Goal: Task Accomplishment & Management: Manage account settings

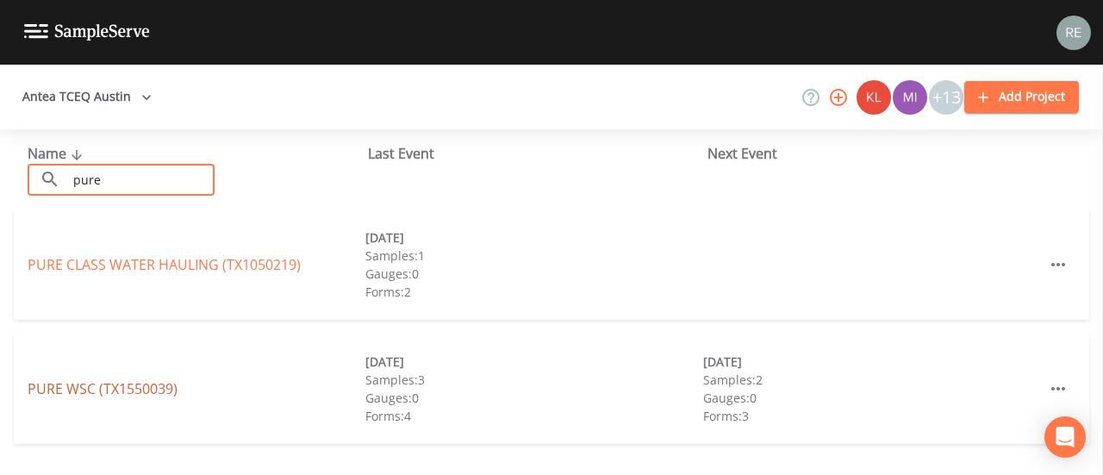
click at [105, 392] on link "PURE WSC (TX1550039)" at bounding box center [103, 388] width 150 height 19
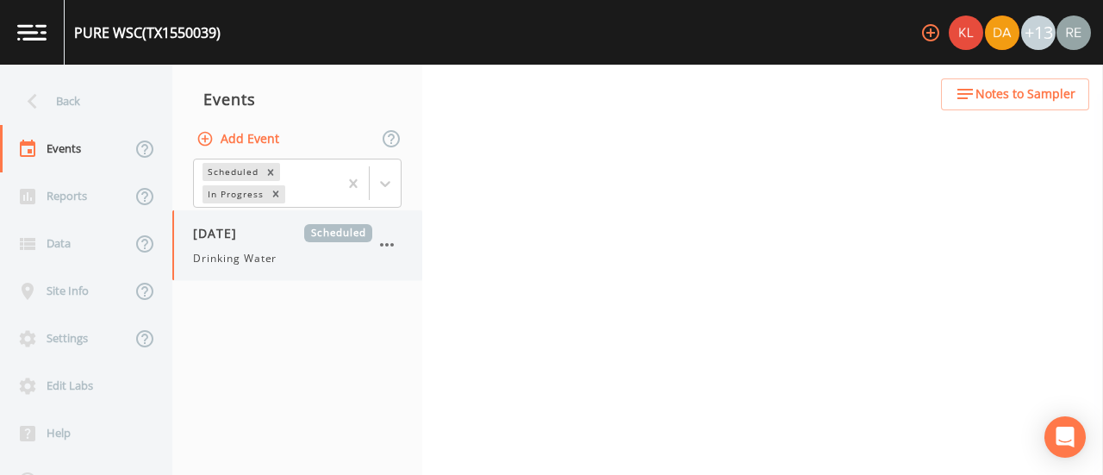
click at [234, 254] on span "Drinking Water" at bounding box center [235, 259] width 84 height 16
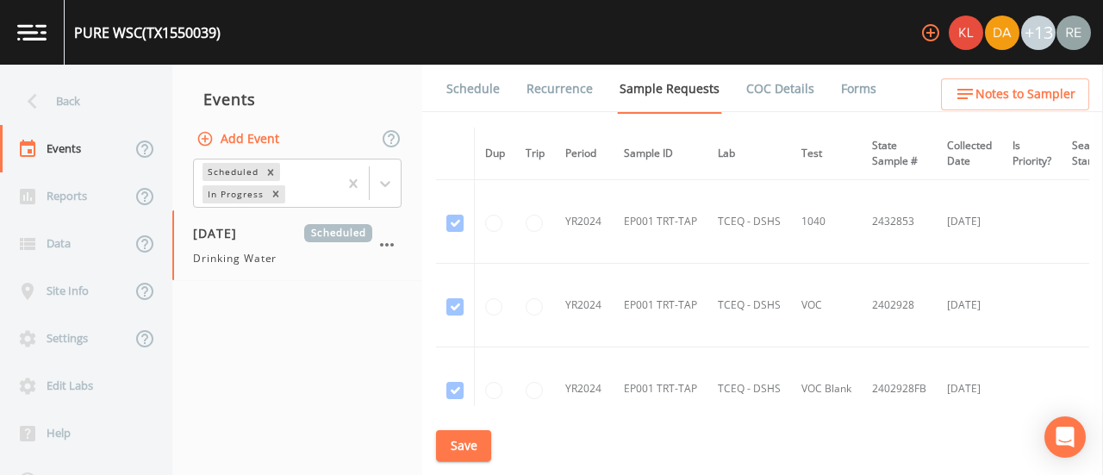
click at [489, 81] on link "Schedule" at bounding box center [473, 89] width 59 height 48
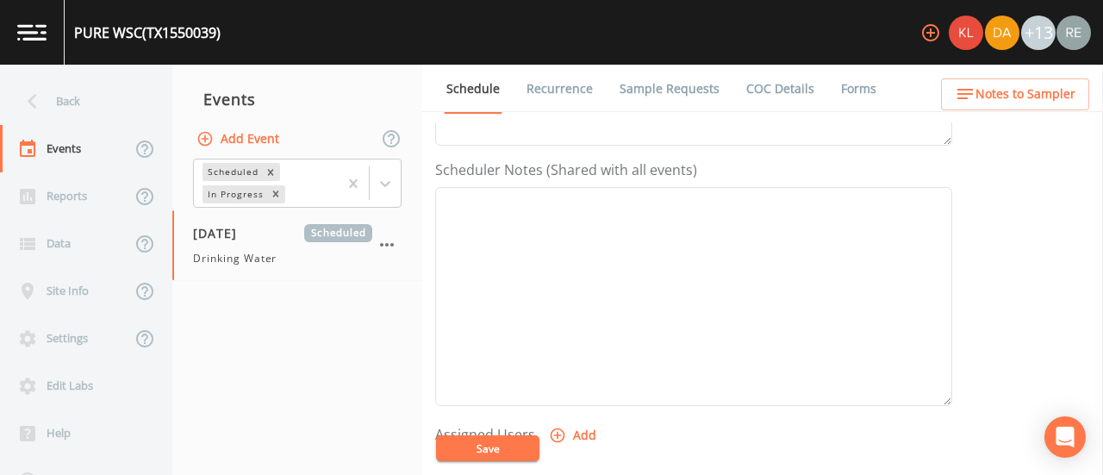
scroll to position [577, 0]
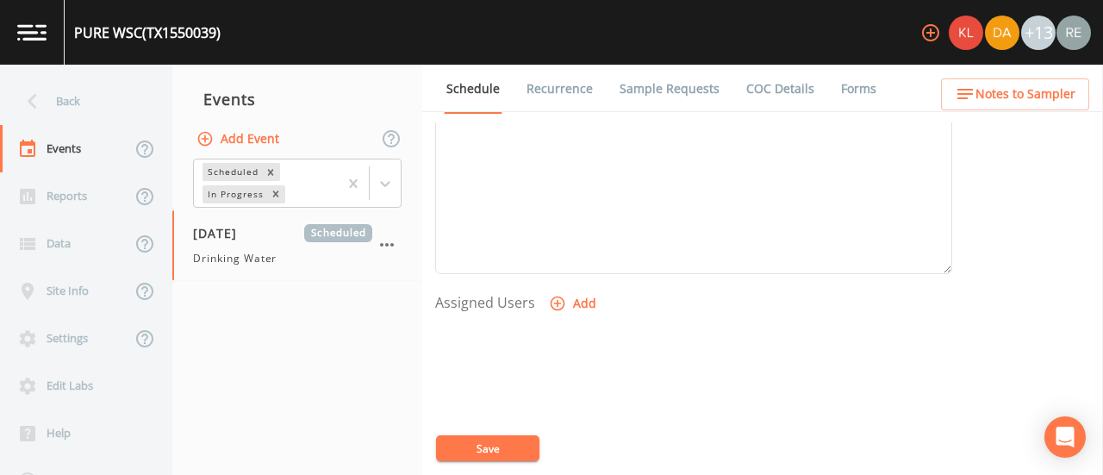
click at [562, 306] on icon "button" at bounding box center [557, 303] width 17 height 17
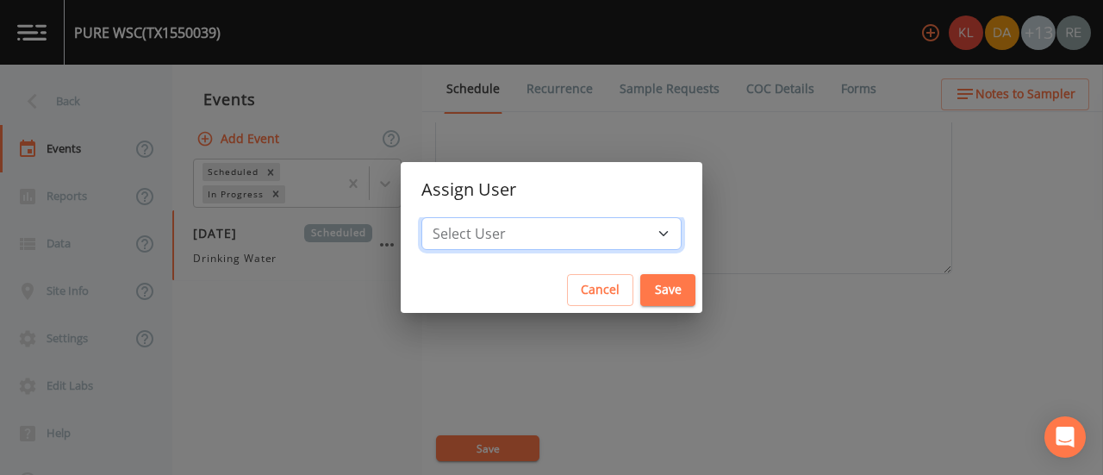
click at [610, 242] on select "Select User [PERSON_NAME] [PERSON_NAME] [PERSON_NAME] [PERSON_NAME] [PERSON_NAM…" at bounding box center [551, 233] width 260 height 33
select select "cda467bf-2385-465e-b0d0-2ef008f7967e"
click at [475, 217] on select "Select User [PERSON_NAME] [PERSON_NAME] [PERSON_NAME] [PERSON_NAME] [PERSON_NAM…" at bounding box center [551, 233] width 260 height 33
click at [640, 290] on button "Save" at bounding box center [667, 290] width 55 height 32
select select
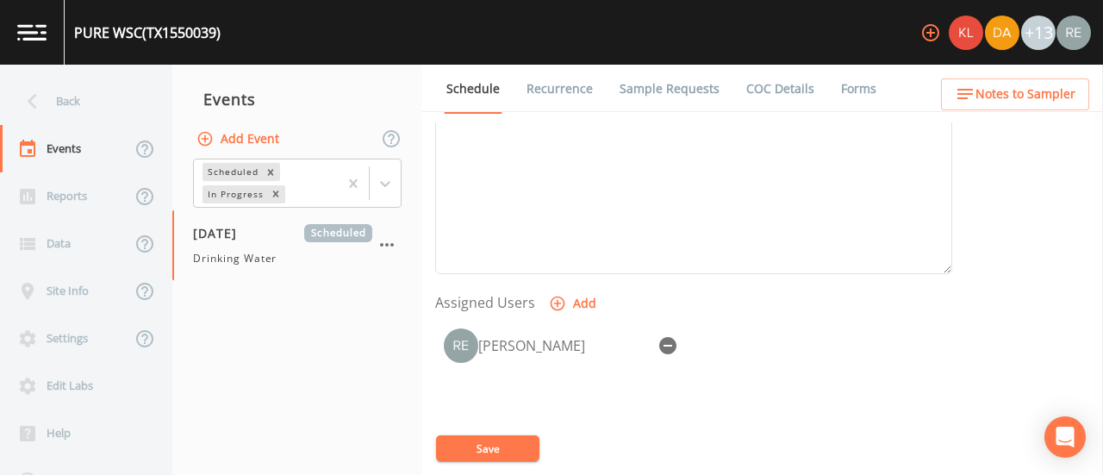
click at [482, 446] on button "Save" at bounding box center [487, 448] width 103 height 26
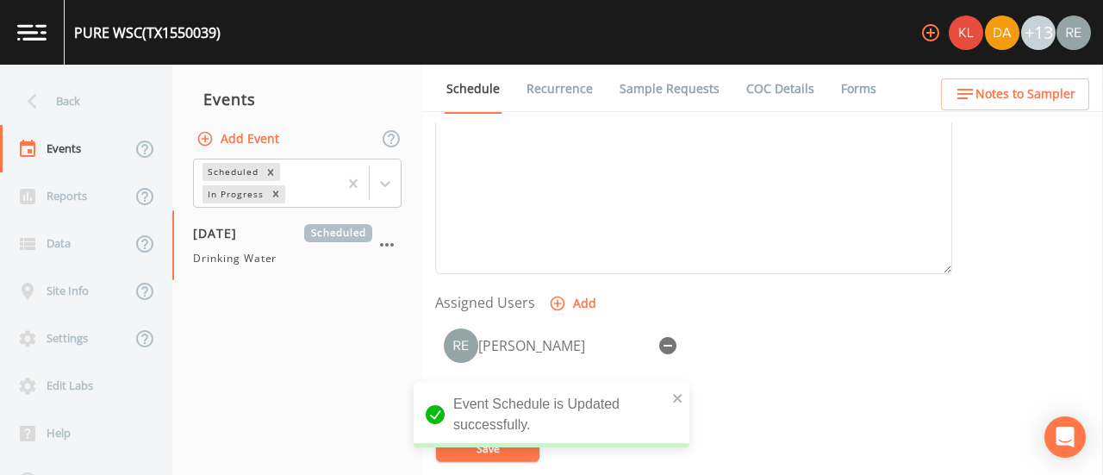
click at [649, 89] on link "Sample Requests" at bounding box center [669, 89] width 105 height 48
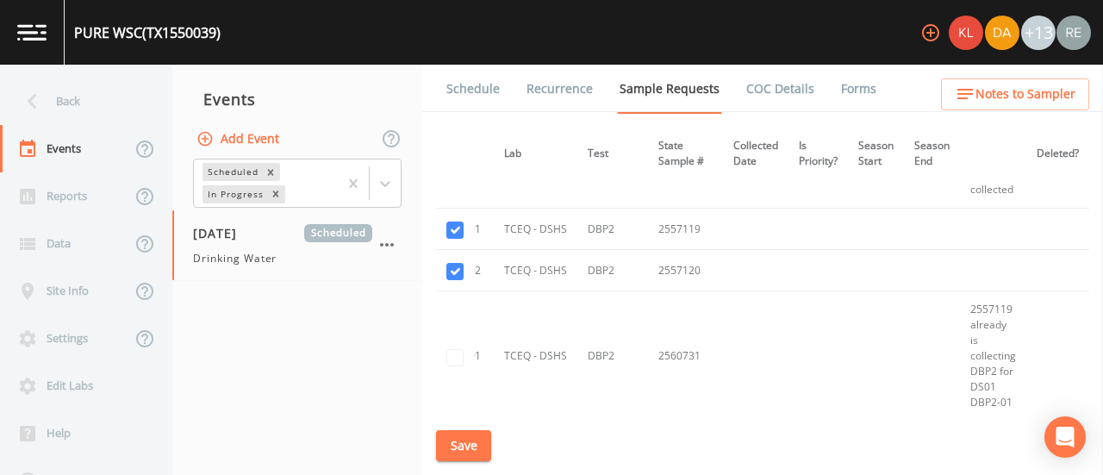
scroll to position [3269, 0]
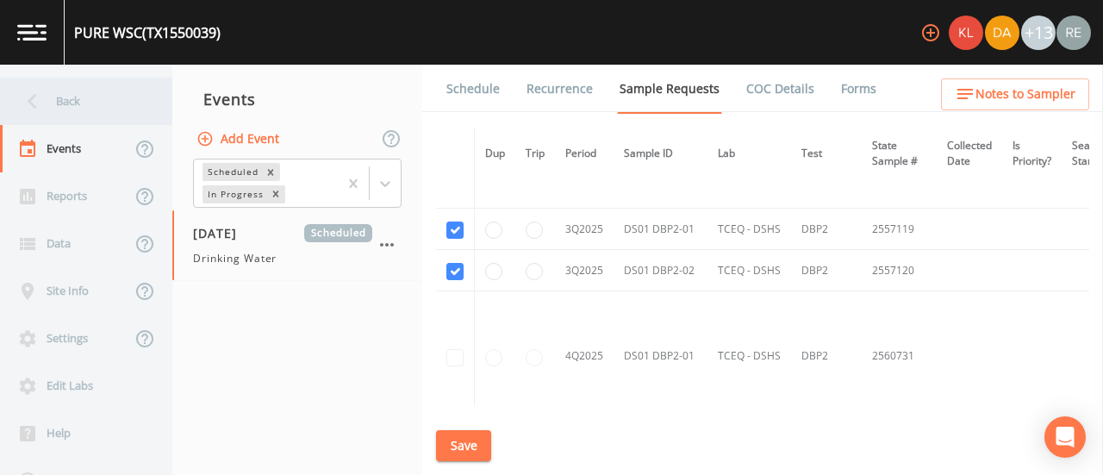
click at [47, 99] on div "Back" at bounding box center [77, 101] width 155 height 47
